Goal: Communication & Community: Answer question/provide support

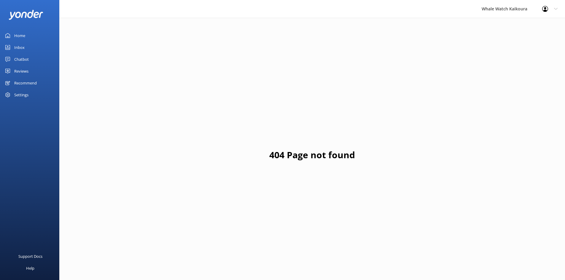
click at [10, 34] on link "Home" at bounding box center [29, 36] width 59 height 12
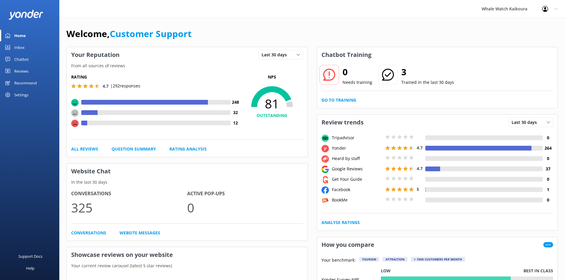
click at [24, 59] on div "Chatbot" at bounding box center [21, 59] width 15 height 12
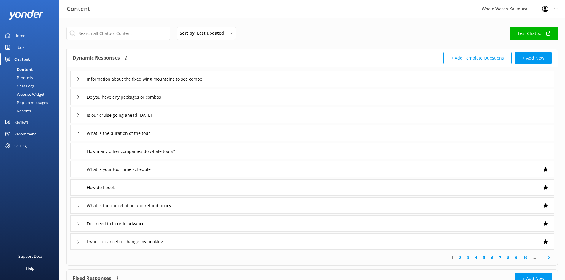
click at [26, 47] on link "Inbox" at bounding box center [29, 48] width 59 height 12
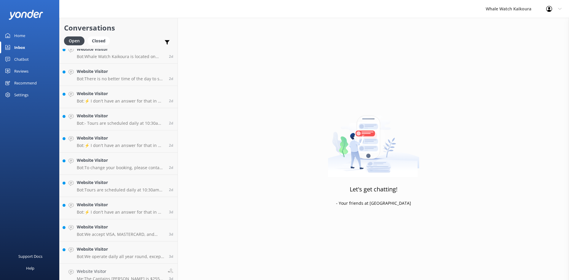
scroll to position [881, 0]
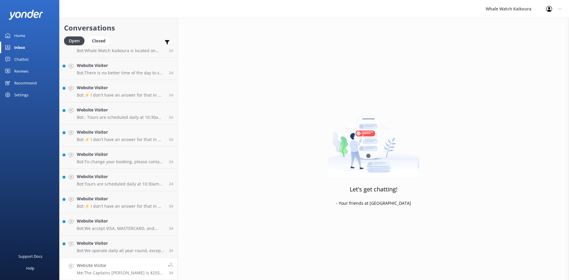
click at [111, 270] on p "Me: The Captains [PERSON_NAME] is $255 per seat and this includes a food box an…" at bounding box center [120, 272] width 87 height 5
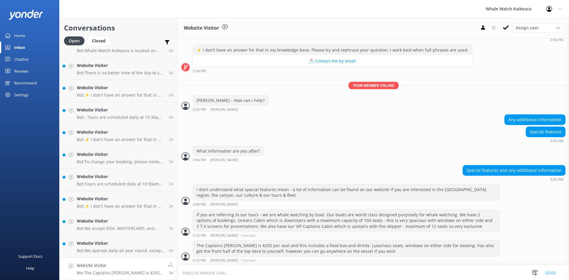
scroll to position [611, 0]
click at [506, 25] on icon at bounding box center [506, 28] width 6 height 6
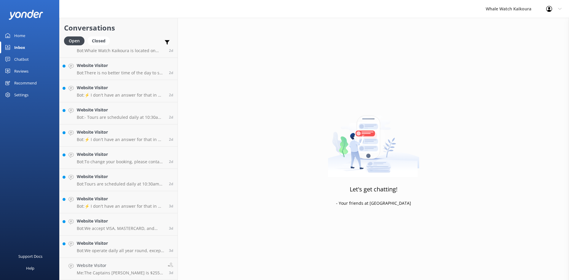
scroll to position [858, 0]
click at [120, 261] on link "Website Visitor Bot: We operate daily all year round, except on [DATE], with to…" at bounding box center [119, 269] width 118 height 22
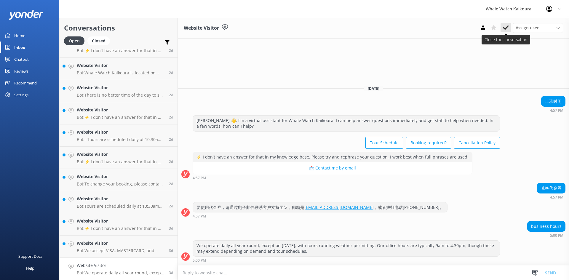
click at [505, 26] on icon at bounding box center [506, 28] width 6 height 6
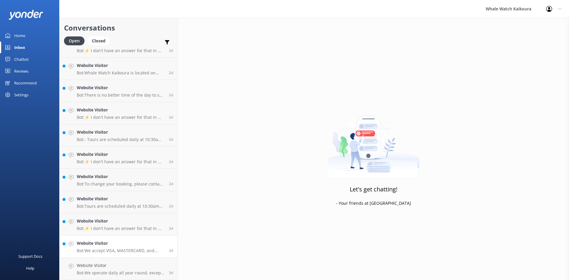
scroll to position [836, 0]
click at [142, 264] on h4 "Website Visitor" at bounding box center [121, 265] width 88 height 7
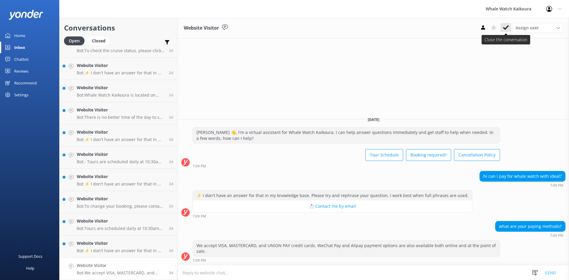
click at [508, 26] on use at bounding box center [506, 27] width 6 height 5
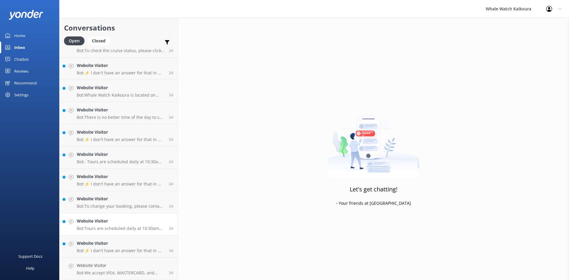
scroll to position [814, 0]
click at [122, 261] on link "Website Visitor Bot: ⚡ I don't have an answer for that in my knowledge base. Pl…" at bounding box center [119, 269] width 118 height 22
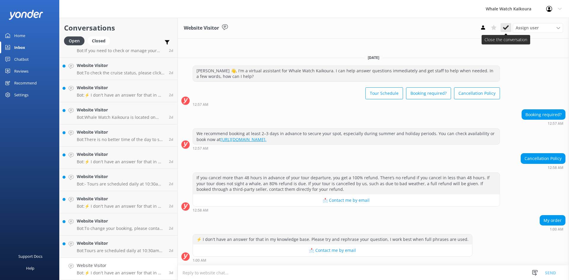
click at [506, 30] on icon at bounding box center [506, 28] width 6 height 6
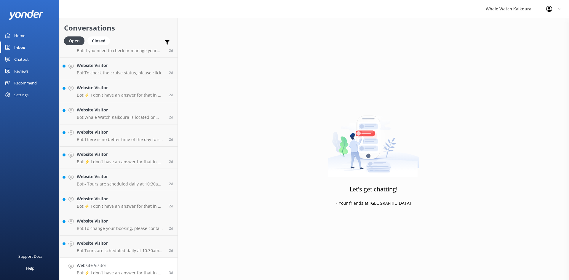
scroll to position [792, 0]
click at [118, 263] on h4 "Website Visitor" at bounding box center [121, 265] width 88 height 7
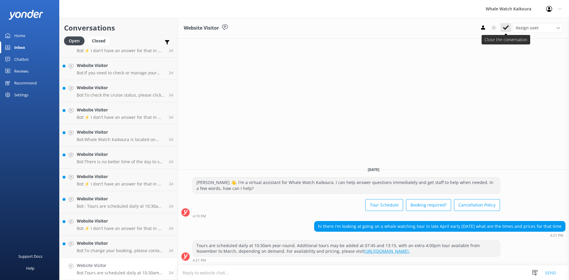
click at [505, 30] on icon at bounding box center [506, 28] width 6 height 6
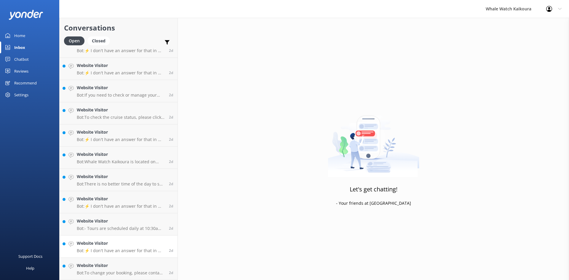
scroll to position [769, 0]
click at [119, 258] on link "Website Visitor Bot: ⚡ I don't have an answer for that in my knowledge base. Pl…" at bounding box center [119, 247] width 118 height 22
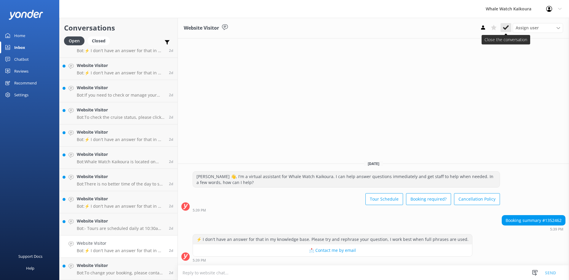
click at [507, 28] on use at bounding box center [506, 27] width 6 height 5
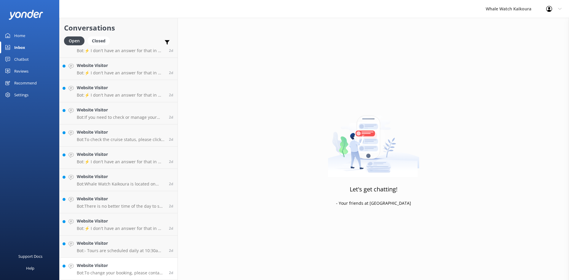
scroll to position [747, 0]
click at [114, 270] on div "Website Visitor Bot: To change your booking, please contact us directly at [PHO…" at bounding box center [121, 268] width 88 height 13
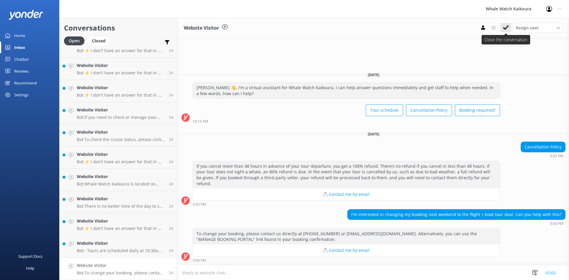
click at [509, 30] on button at bounding box center [506, 27] width 11 height 9
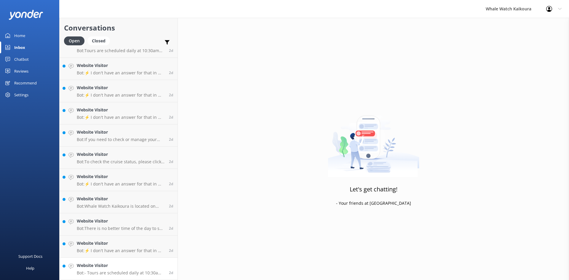
scroll to position [725, 0]
click at [133, 258] on link "Website Visitor Bot: - Tours are scheduled daily at 10:30am year-round. - Extra…" at bounding box center [119, 269] width 118 height 22
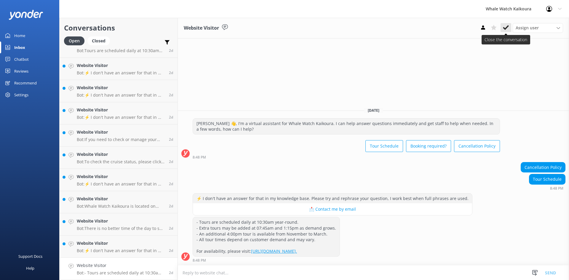
click at [506, 26] on icon at bounding box center [506, 28] width 6 height 6
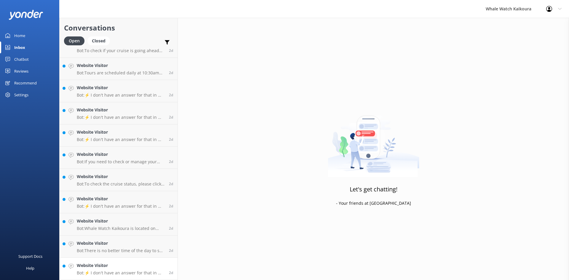
scroll to position [703, 0]
click at [125, 266] on h4 "Website Visitor" at bounding box center [121, 265] width 88 height 7
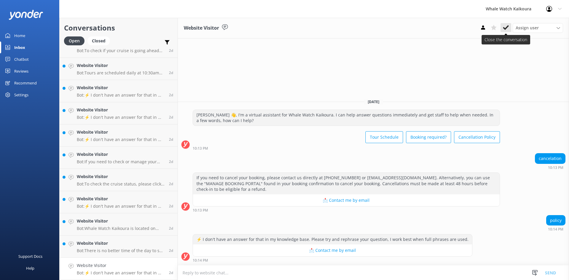
click at [511, 27] on button at bounding box center [506, 27] width 11 height 9
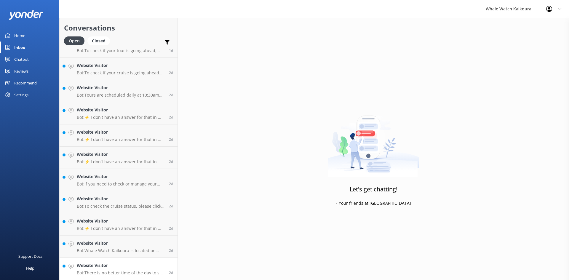
scroll to position [680, 0]
click at [112, 263] on h4 "Website Visitor" at bounding box center [121, 265] width 88 height 7
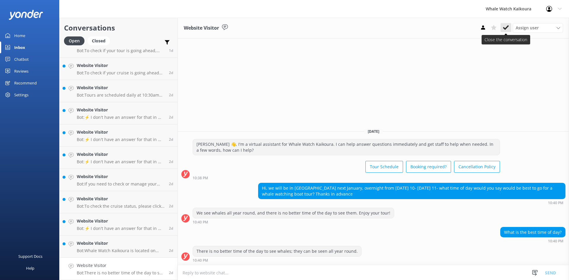
click at [511, 28] on button at bounding box center [506, 27] width 11 height 9
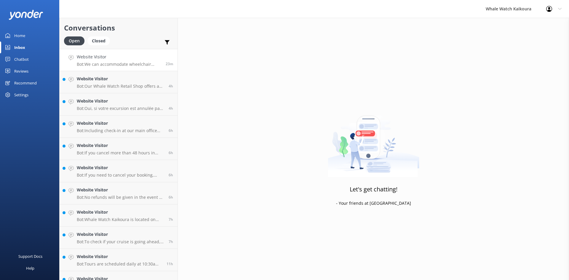
click at [93, 60] on h4 "Website Visitor" at bounding box center [119, 57] width 85 height 7
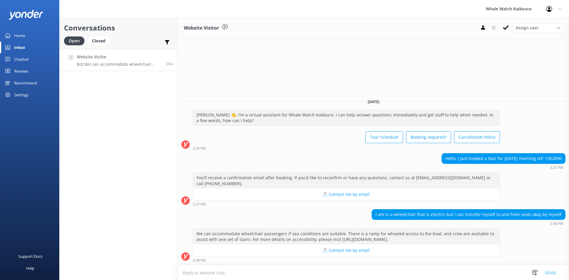
click at [110, 61] on div "Website Visitor Bot: We can accommodate wheelchair passengers if sea conditions…" at bounding box center [119, 60] width 85 height 13
click at [243, 270] on textarea at bounding box center [373, 273] width 391 height 15
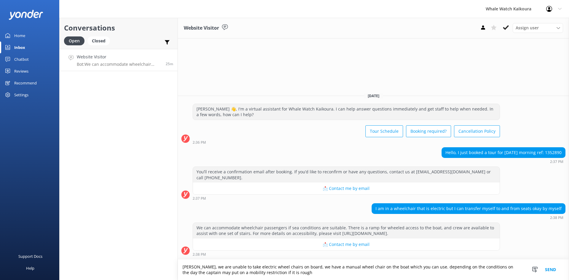
drag, startPoint x: 288, startPoint y: 274, endPoint x: 162, endPoint y: 250, distance: 128.9
click at [162, 250] on div "Conversations Open Closed Important Assigned to me Unassigned Website Visitor B…" at bounding box center [314, 149] width 510 height 262
paste textarea "ora, Unfortunately, we are unable to accommodate electric wheelchairs on board.…"
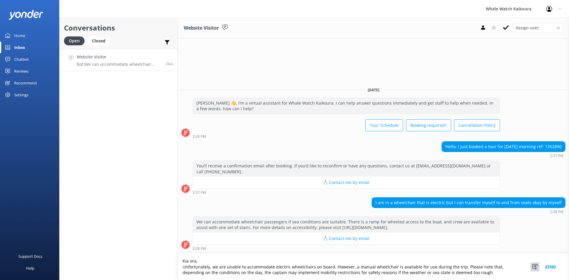
type textarea "Kia ora, Unfortunately, we are unable to accommodate electric wheelchairs on bo…"
click at [535, 267] on use at bounding box center [535, 267] width 5 height 6
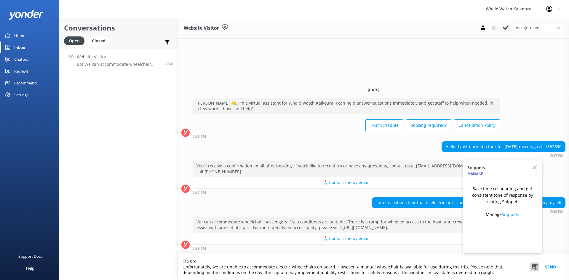
click at [547, 267] on button "Send" at bounding box center [551, 267] width 22 height 26
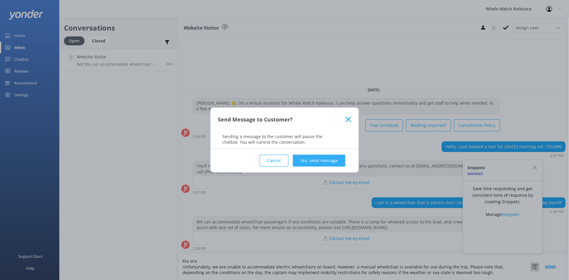
click at [316, 162] on button "Yes, send message" at bounding box center [319, 161] width 52 height 12
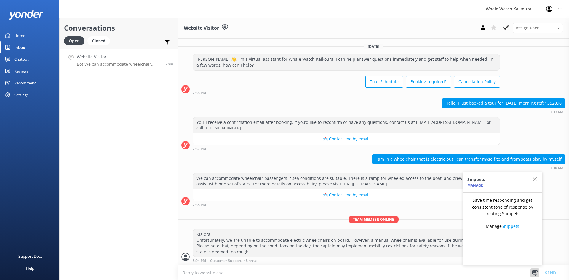
scroll to position [0, 0]
click at [536, 180] on use "button" at bounding box center [535, 179] width 4 height 4
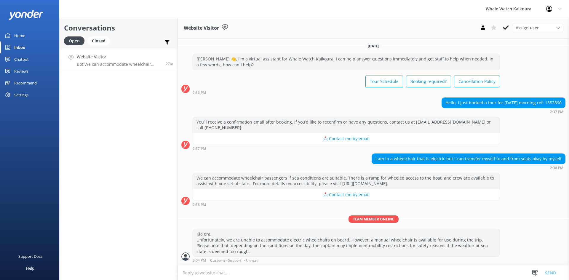
click at [554, 103] on div "Hello, I just booked a tour for [DATE] morning ref: 1352890" at bounding box center [503, 103] width 123 height 10
copy div "1352890"
click at [447, 143] on button "📩 Contact me by email" at bounding box center [346, 139] width 307 height 12
drag, startPoint x: 455, startPoint y: 144, endPoint x: 405, endPoint y: 106, distance: 62.6
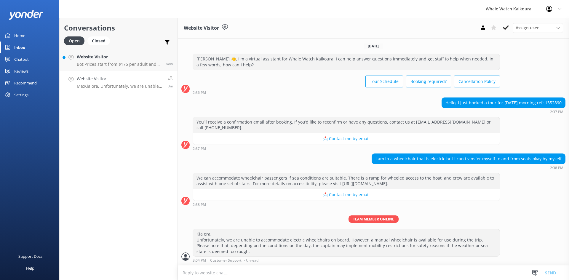
drag, startPoint x: 405, startPoint y: 106, endPoint x: 402, endPoint y: 103, distance: 4.4
click at [396, 102] on div "Hello, I just booked a tour for [DATE] morning ref: 1352890 2:37 PM" at bounding box center [373, 106] width 391 height 16
click at [119, 63] on p "Bot: Prices start from $175 per adult and $60 per child in the Ocean Cabin, wit…" at bounding box center [120, 64] width 87 height 5
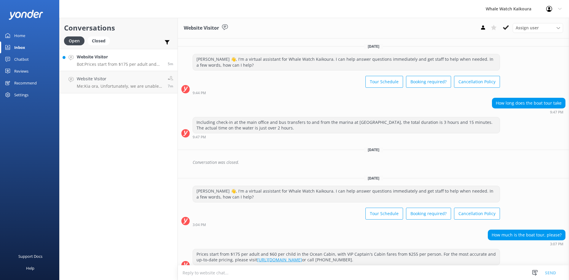
scroll to position [9, 0]
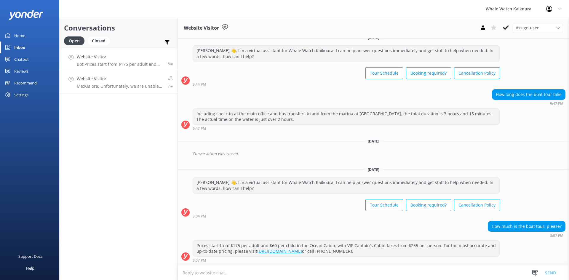
click at [117, 83] on div "Website Visitor Me: Kia ora, Unfortunately, we are unable to accommodate electr…" at bounding box center [120, 82] width 87 height 13
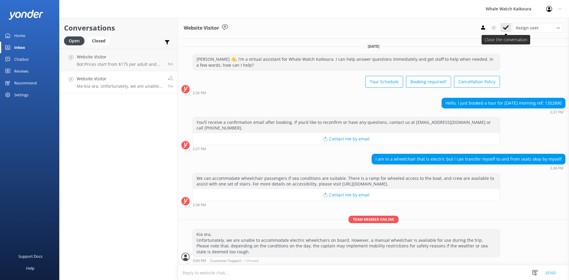
click at [507, 30] on icon at bounding box center [506, 28] width 6 height 6
